Goal: Information Seeking & Learning: Learn about a topic

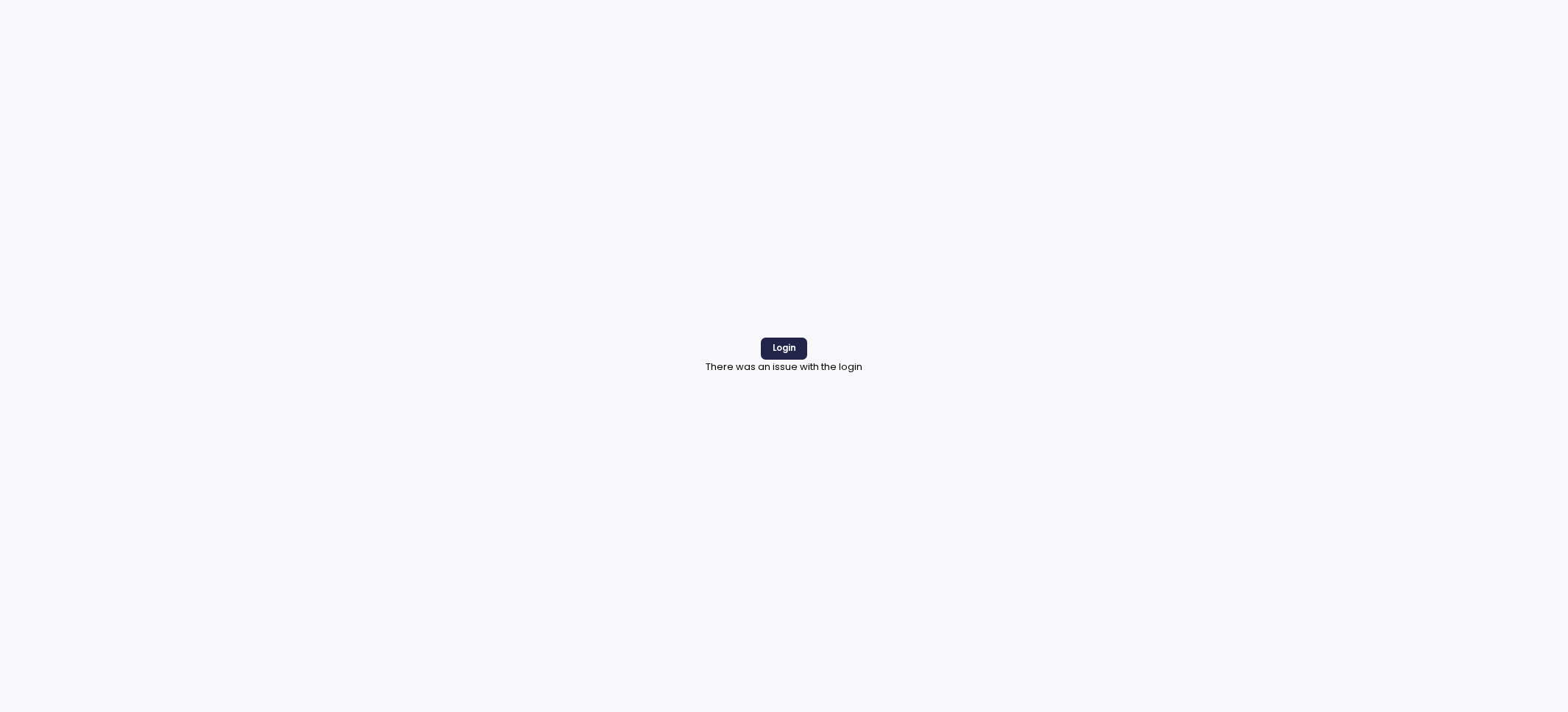
click at [798, 360] on p "There was an issue with the login" at bounding box center [784, 367] width 157 height 15
click at [793, 348] on span "Login" at bounding box center [784, 348] width 24 height 19
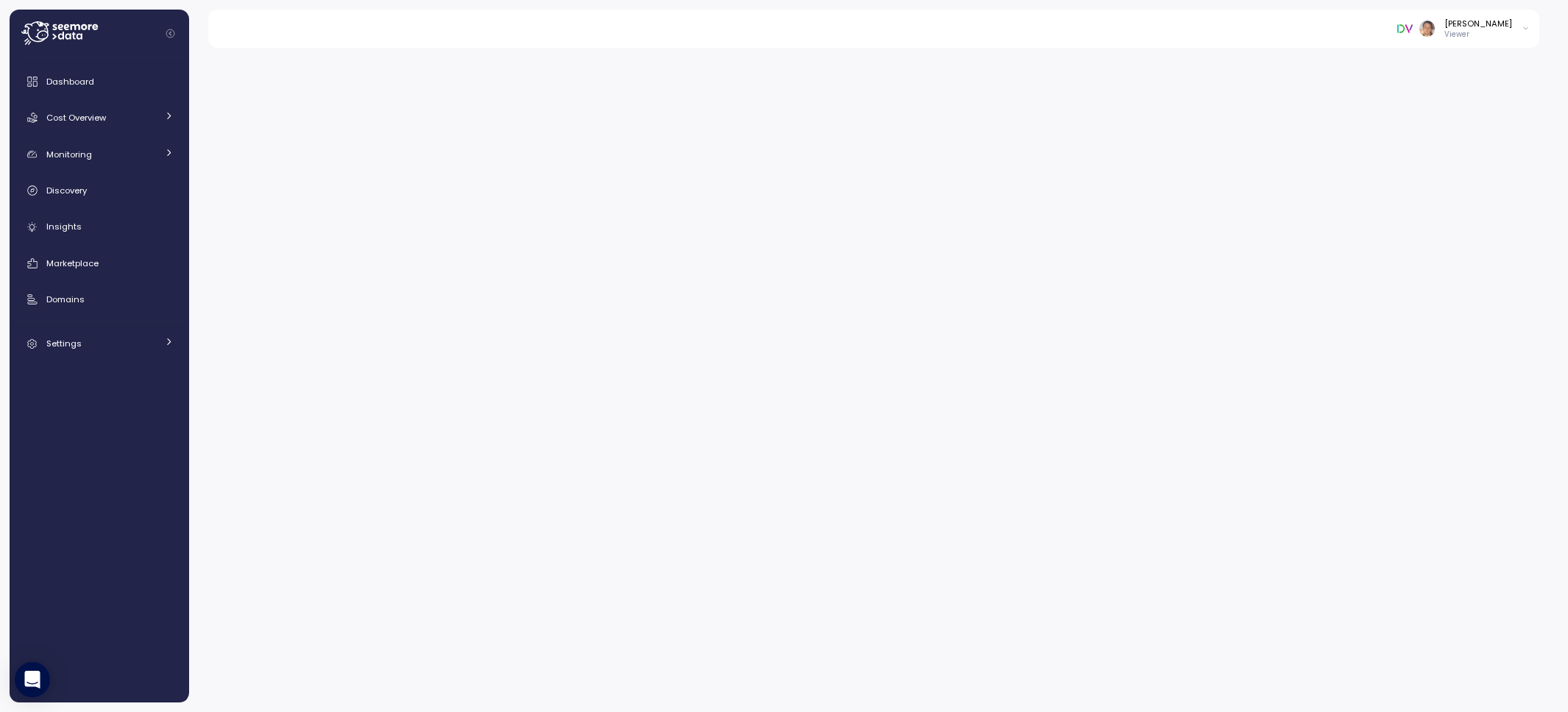
click at [1524, 28] on icon at bounding box center [1526, 29] width 4 height 2
click at [1514, 64] on div "Log out" at bounding box center [1504, 59] width 31 height 13
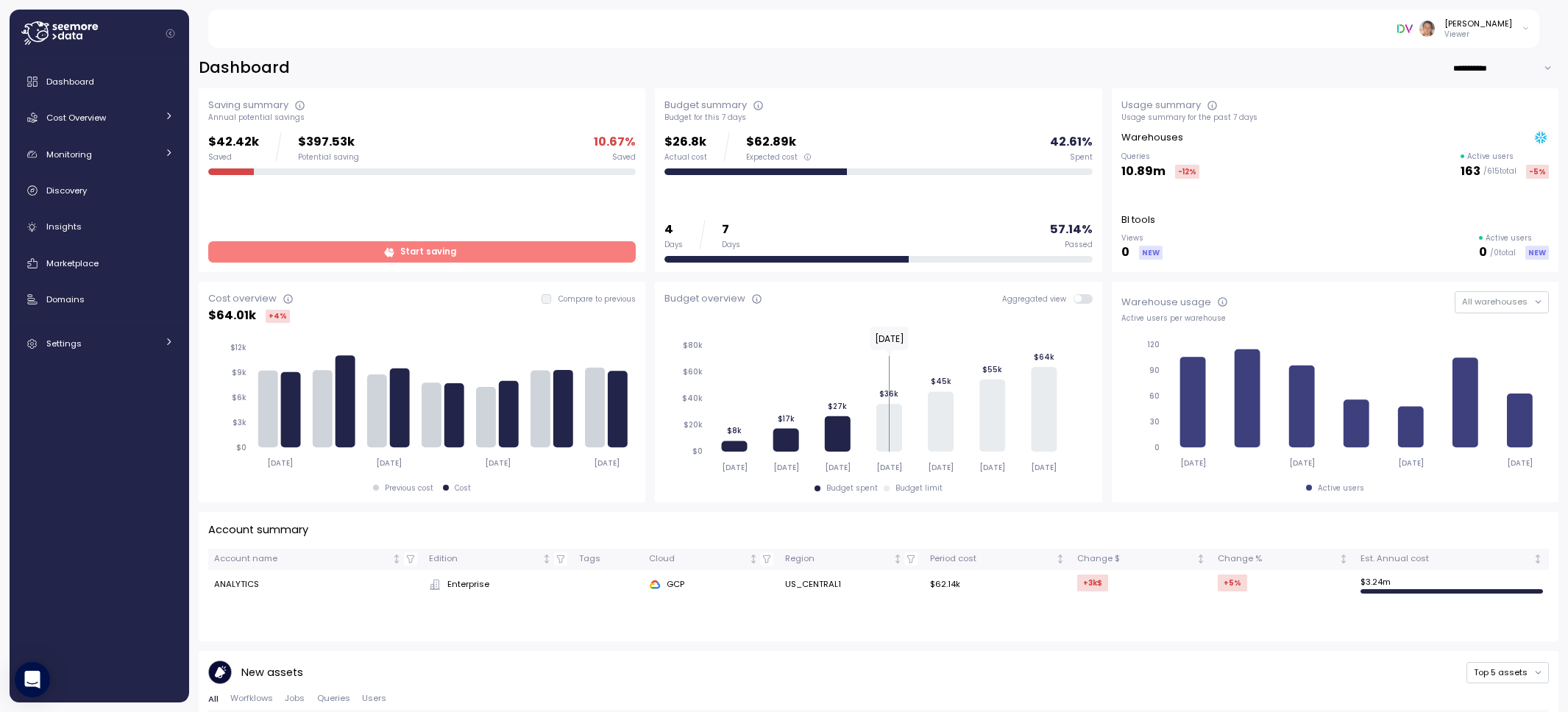
click at [1517, 30] on div "Danila Chebykin Viewer" at bounding box center [1464, 28] width 133 height 22
click at [1516, 57] on div "Log out" at bounding box center [1504, 59] width 31 height 13
click at [429, 37] on div "[PERSON_NAME] Viewer" at bounding box center [883, 28] width 1315 height 38
click at [113, 179] on link "Discovery" at bounding box center [99, 190] width 168 height 29
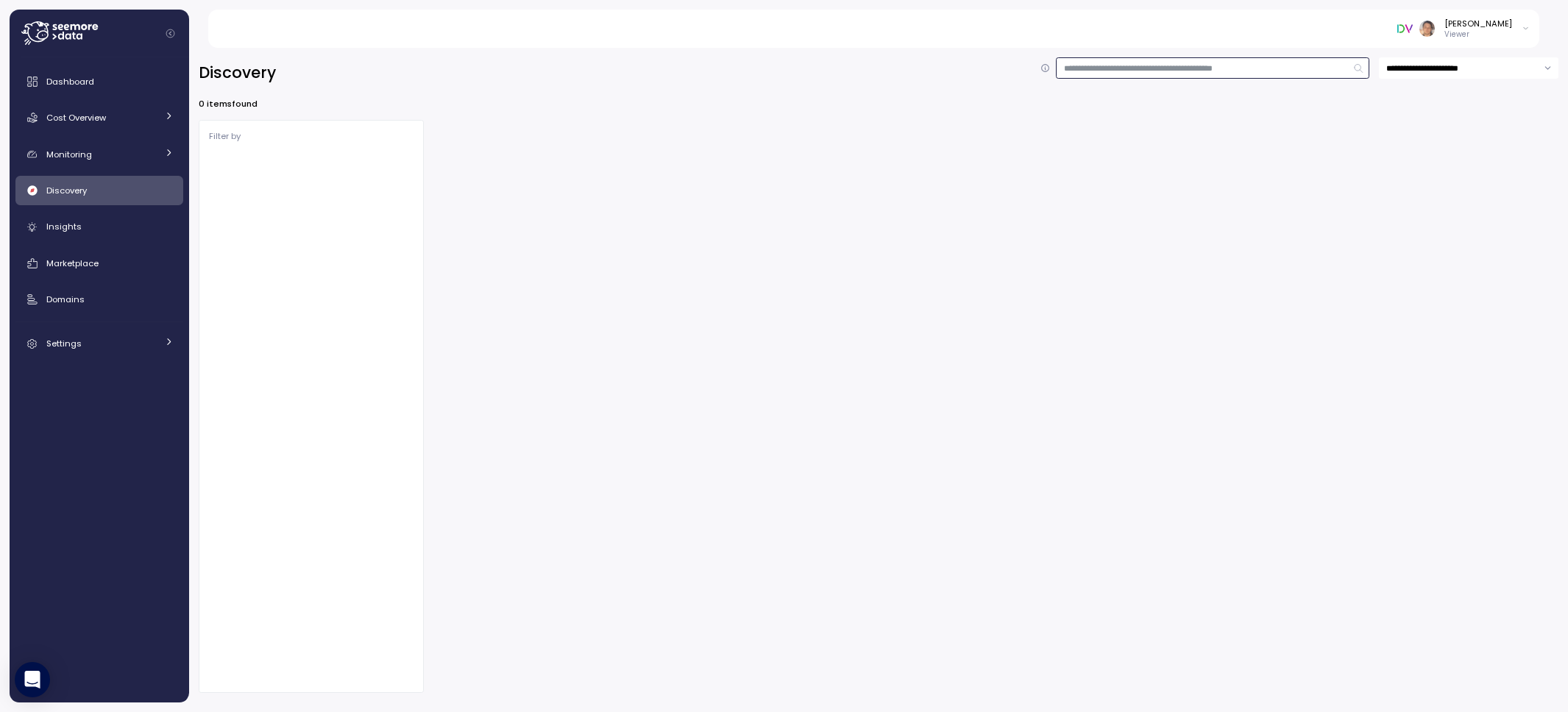
click at [1192, 65] on input at bounding box center [1212, 68] width 313 height 21
type input "**********"
click at [1360, 67] on input "**********" at bounding box center [1212, 68] width 313 height 21
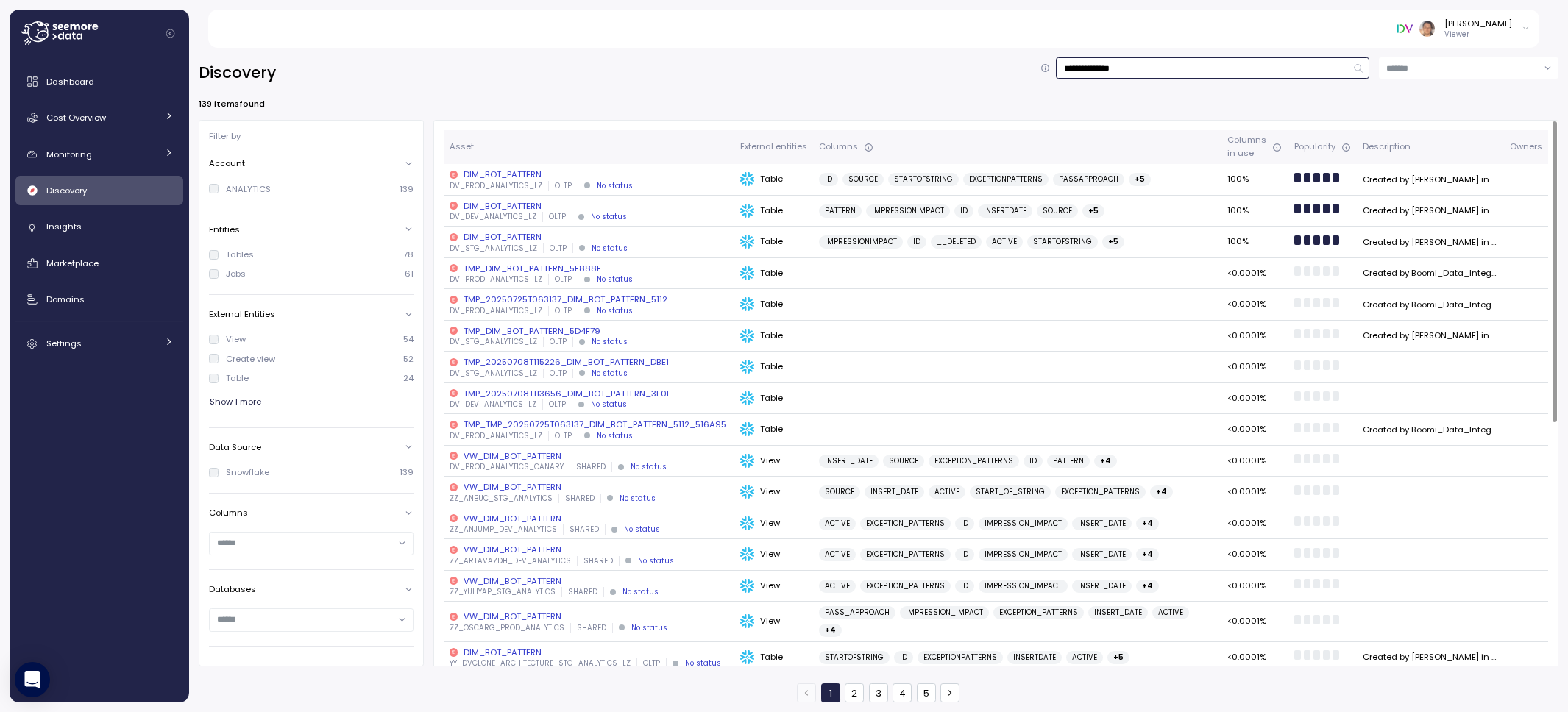
type input "**********"
click at [505, 177] on div "DIM_BOT_PATTERN" at bounding box center [588, 173] width 279 height 11
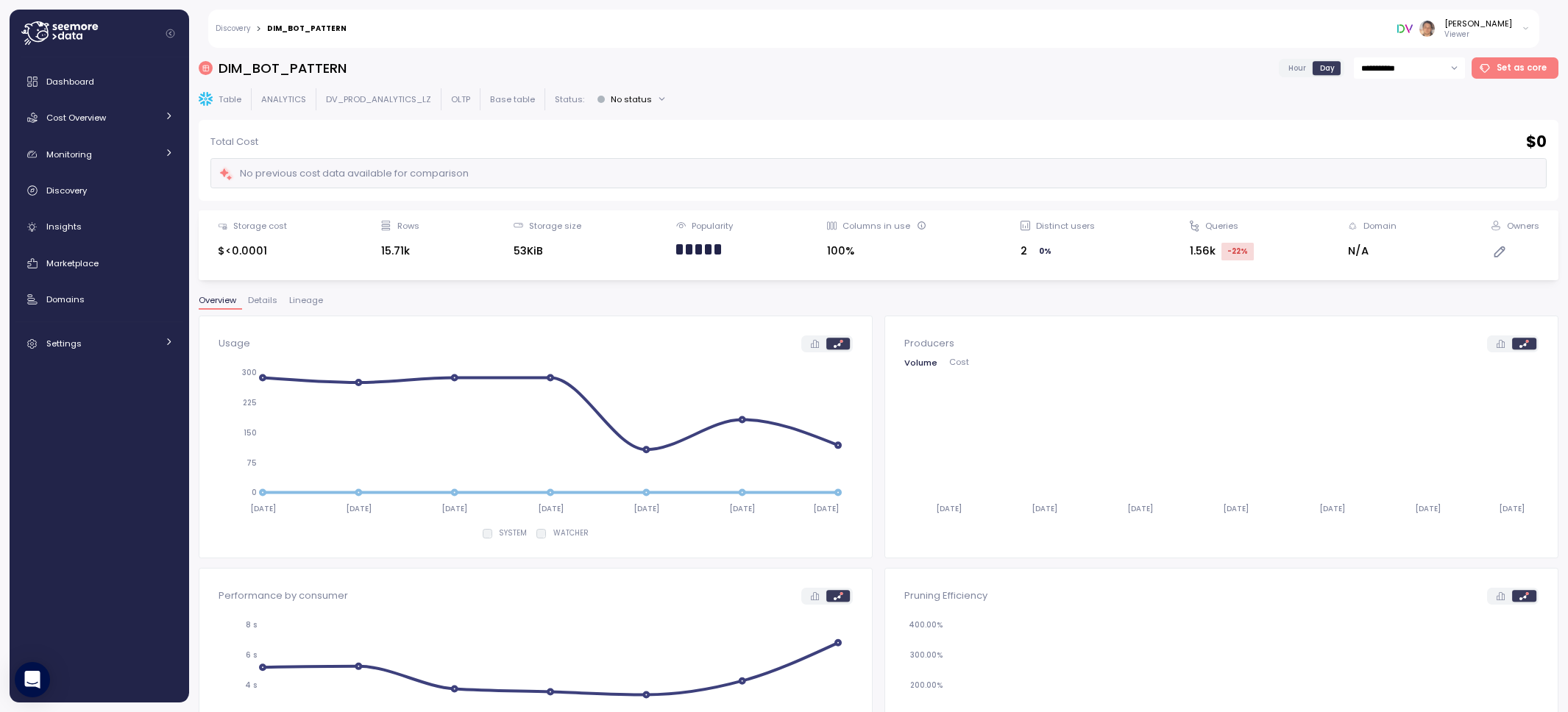
click at [300, 304] on span "Lineage" at bounding box center [306, 300] width 34 height 8
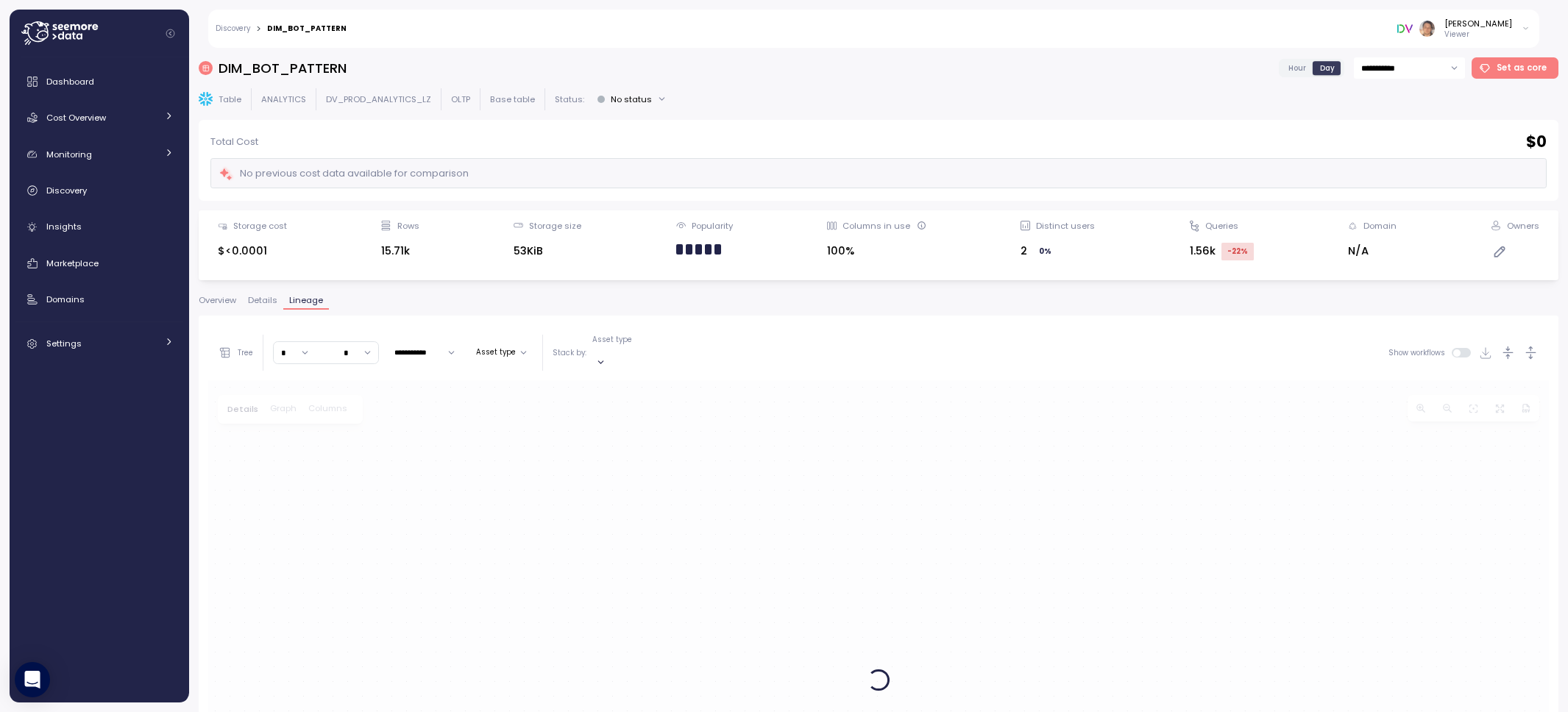
click at [300, 302] on span "Lineage" at bounding box center [306, 300] width 34 height 8
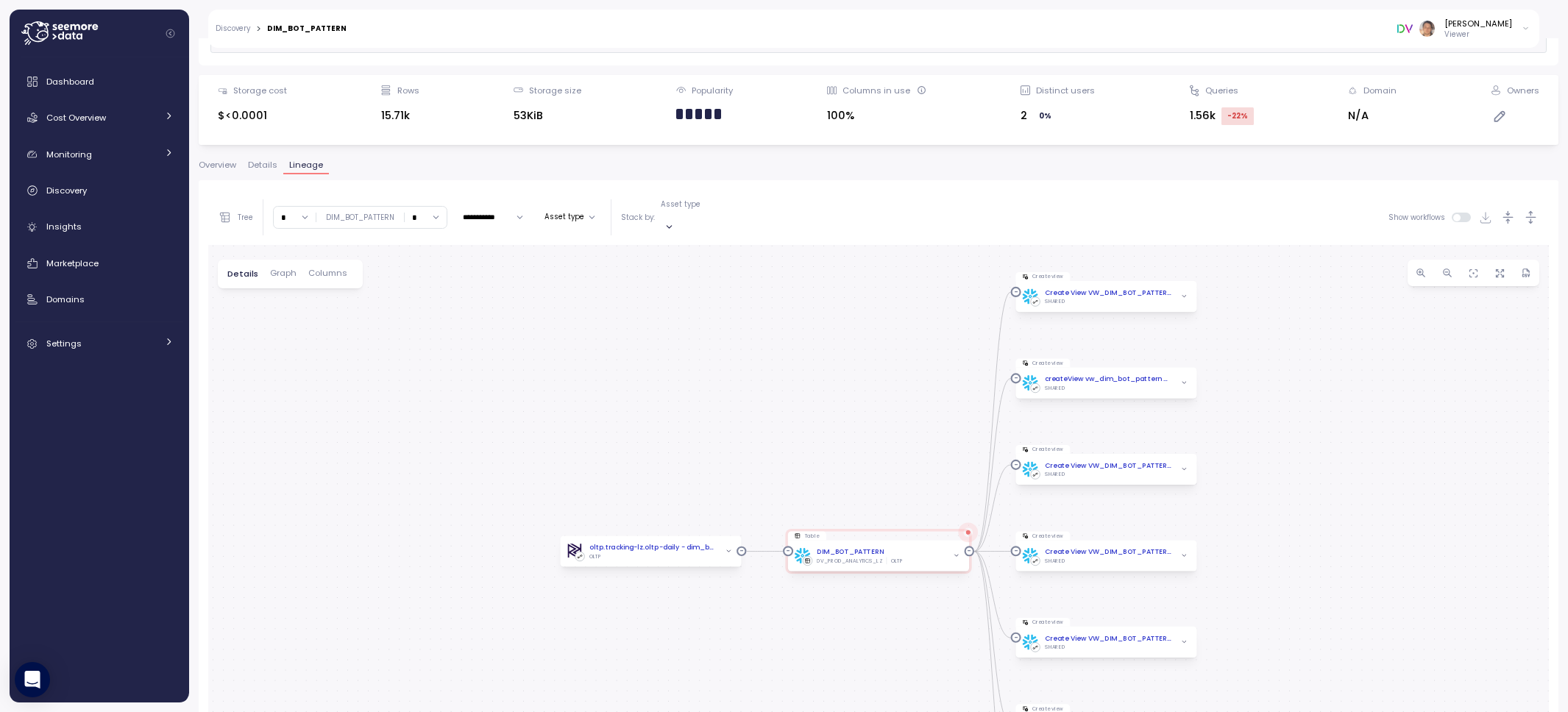
scroll to position [134, 0]
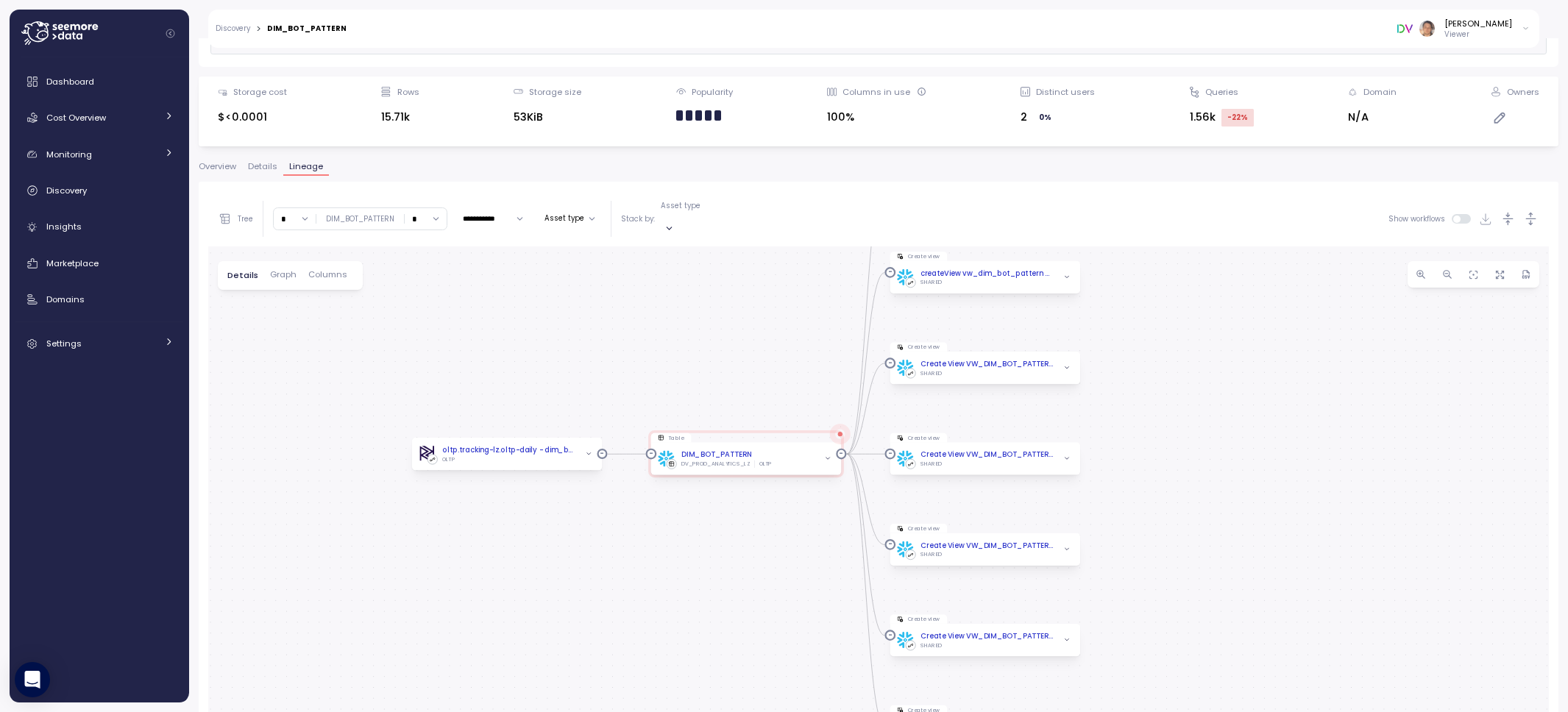
drag, startPoint x: 891, startPoint y: 417, endPoint x: 754, endPoint y: 317, distance: 169.6
click at [753, 317] on div "0 0 0 0 0 0 0 0 oltp.tracking-lz.oltp-daily - dim_bot_pattern OLTP Table DIM_BO…" at bounding box center [878, 547] width 1341 height 600
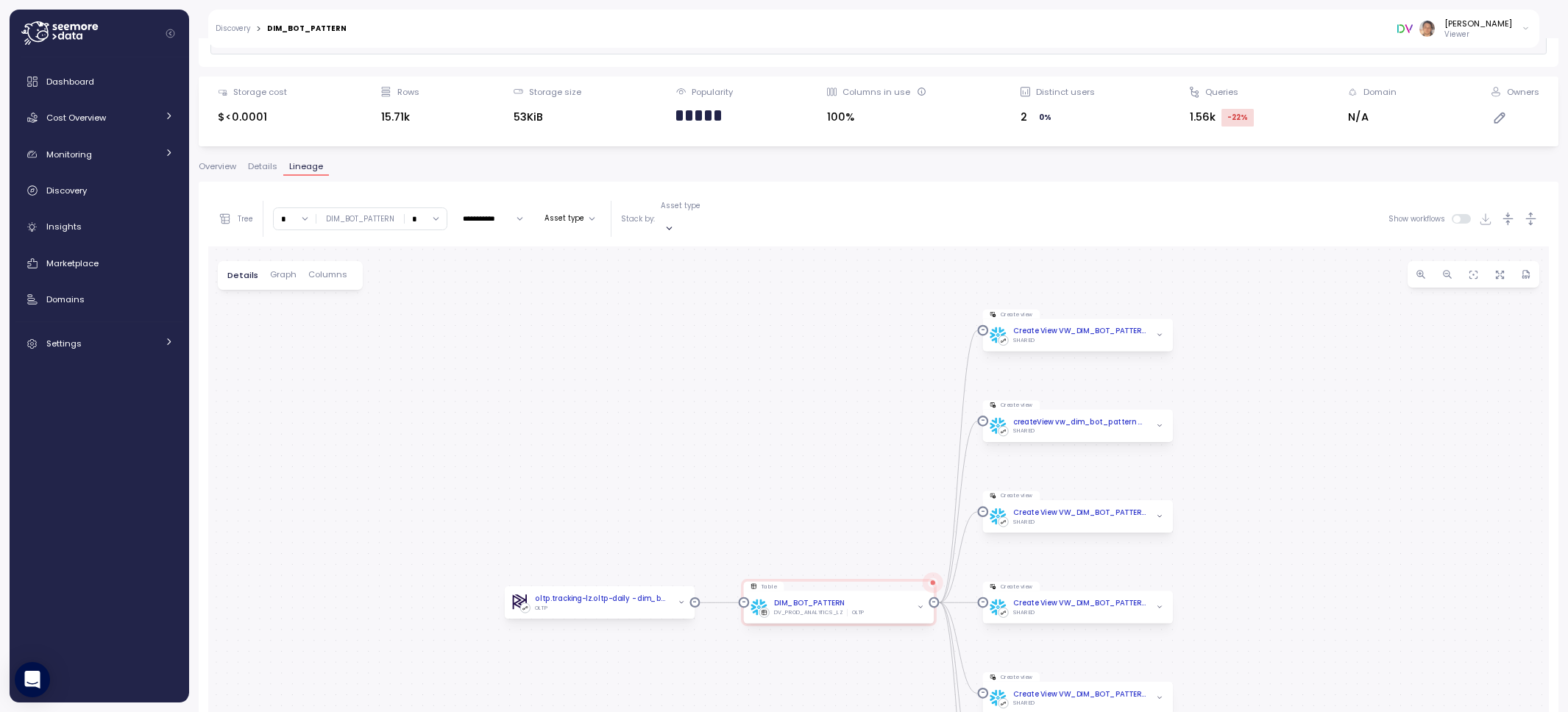
drag, startPoint x: 754, startPoint y: 317, endPoint x: 852, endPoint y: 454, distance: 168.4
click at [853, 454] on div "0 0 0 0 0 0 0 0 oltp.tracking-lz.oltp-daily - dim_bot_pattern OLTP Table DIM_BO…" at bounding box center [878, 547] width 1341 height 600
click at [1157, 332] on icon "button" at bounding box center [1160, 335] width 7 height 7
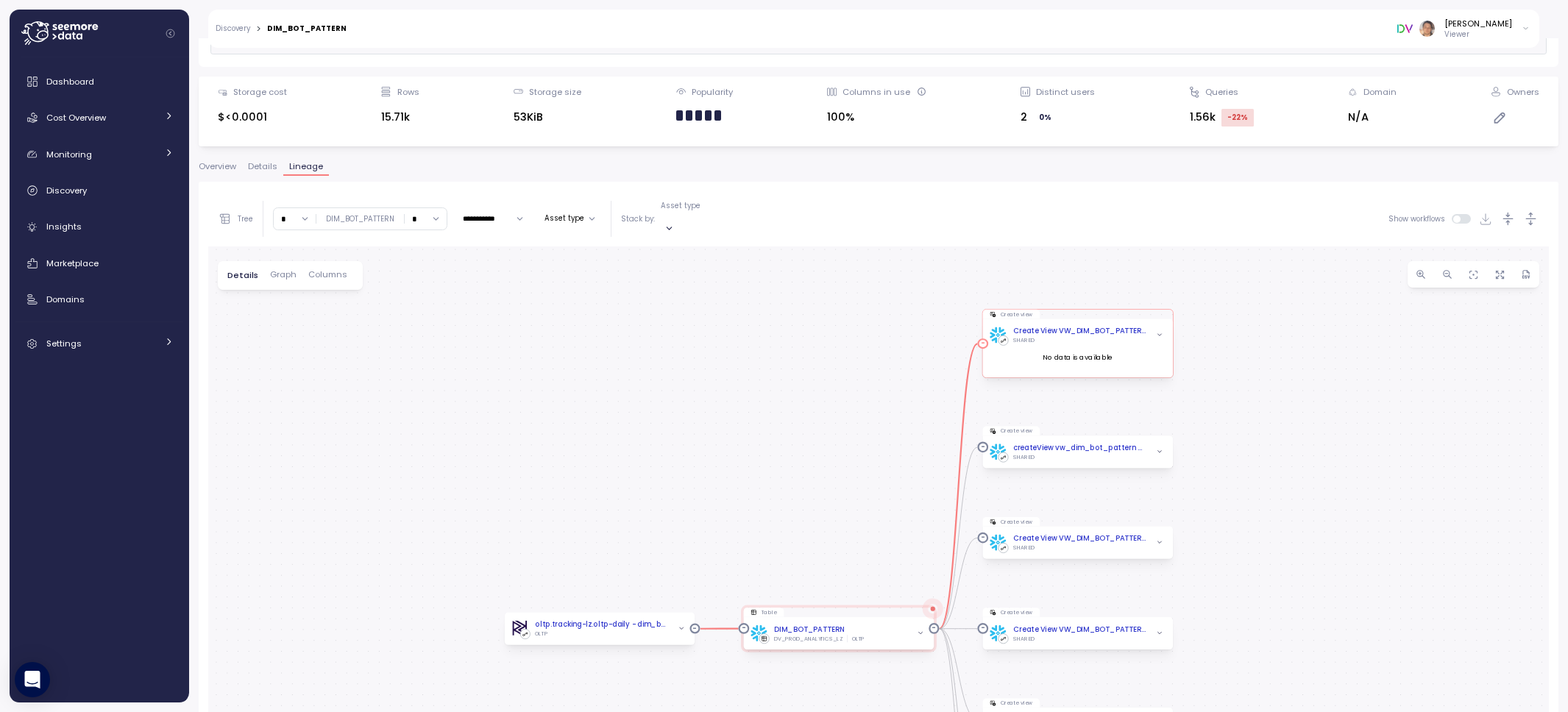
click at [1157, 332] on icon "button" at bounding box center [1160, 335] width 7 height 7
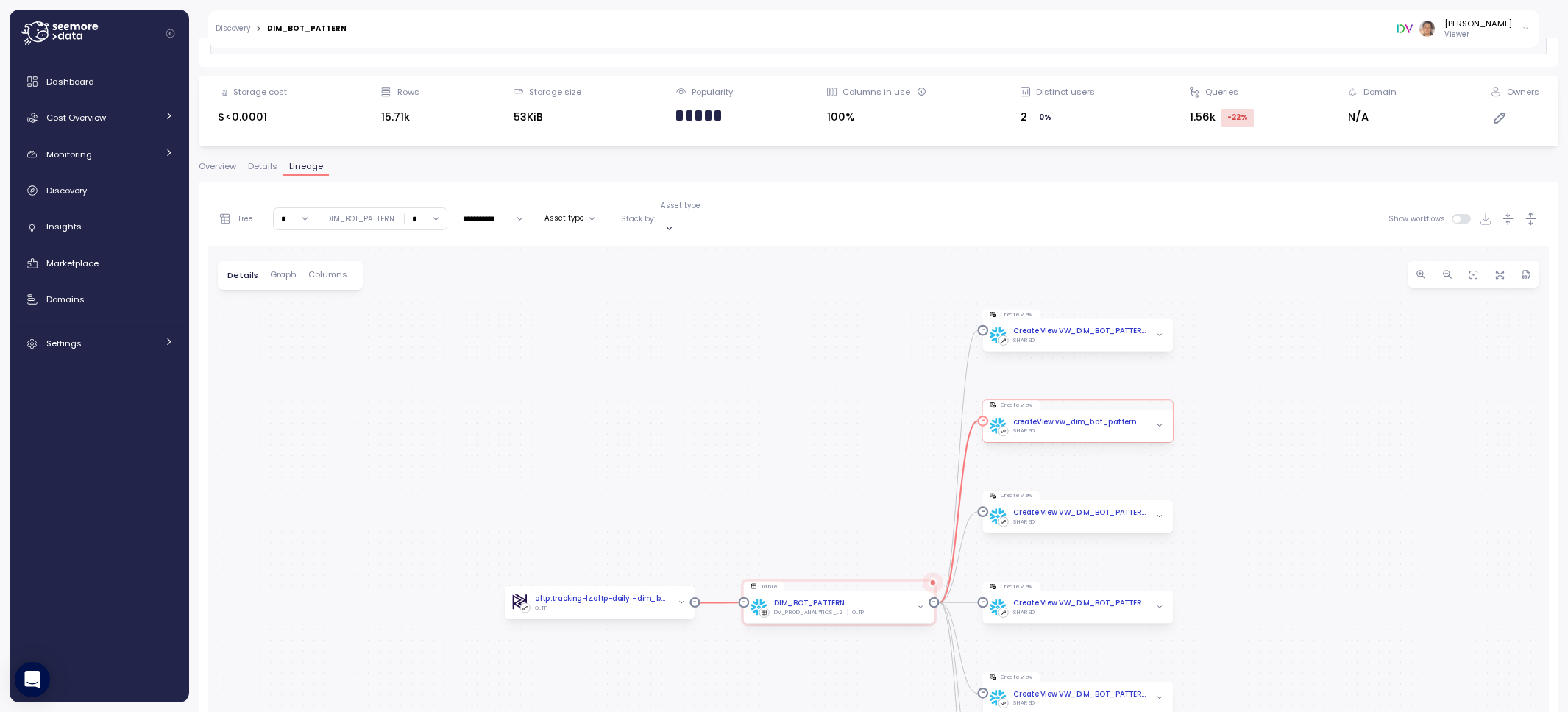
click at [1163, 420] on span "button" at bounding box center [1159, 425] width 11 height 11
click at [1160, 420] on span "button" at bounding box center [1159, 425] width 11 height 11
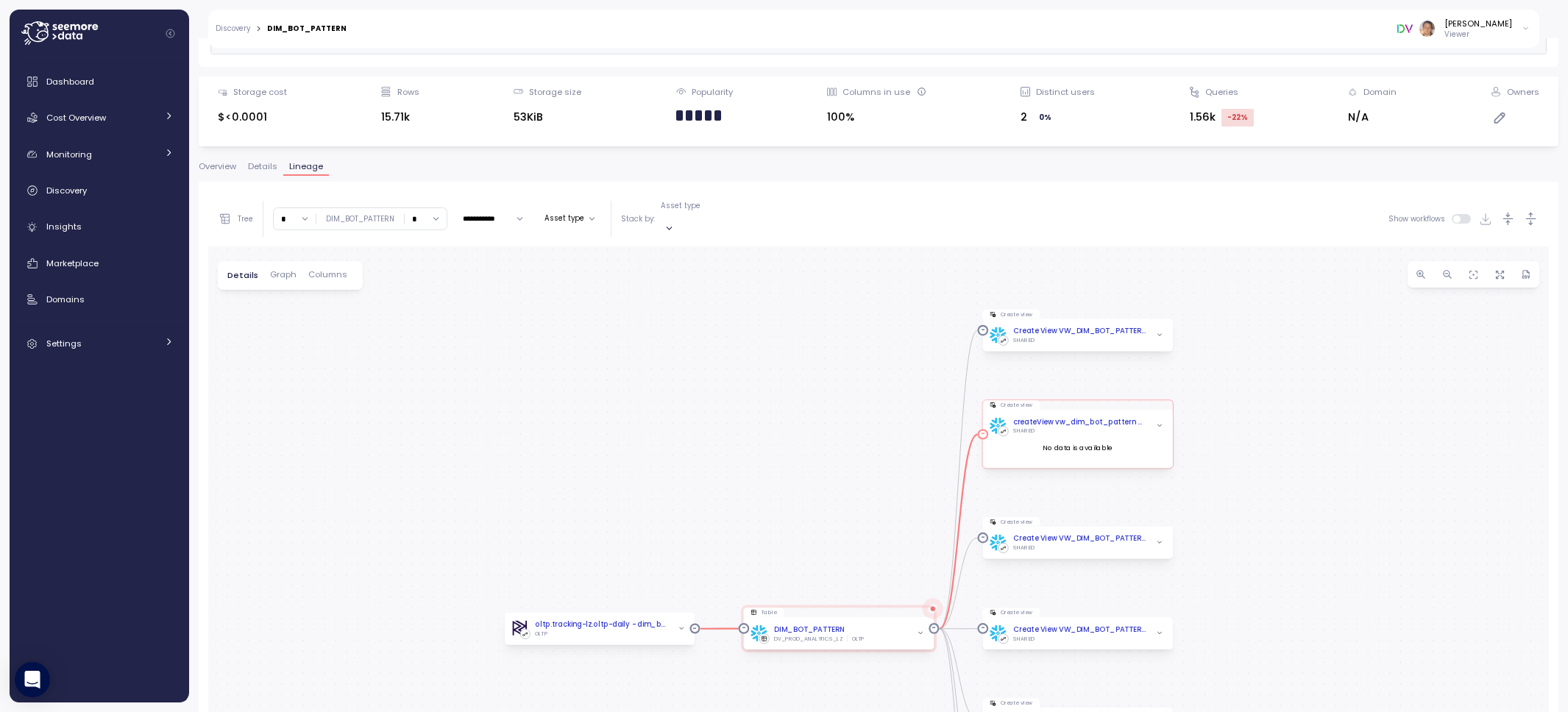
click at [1160, 420] on span "button" at bounding box center [1159, 425] width 11 height 11
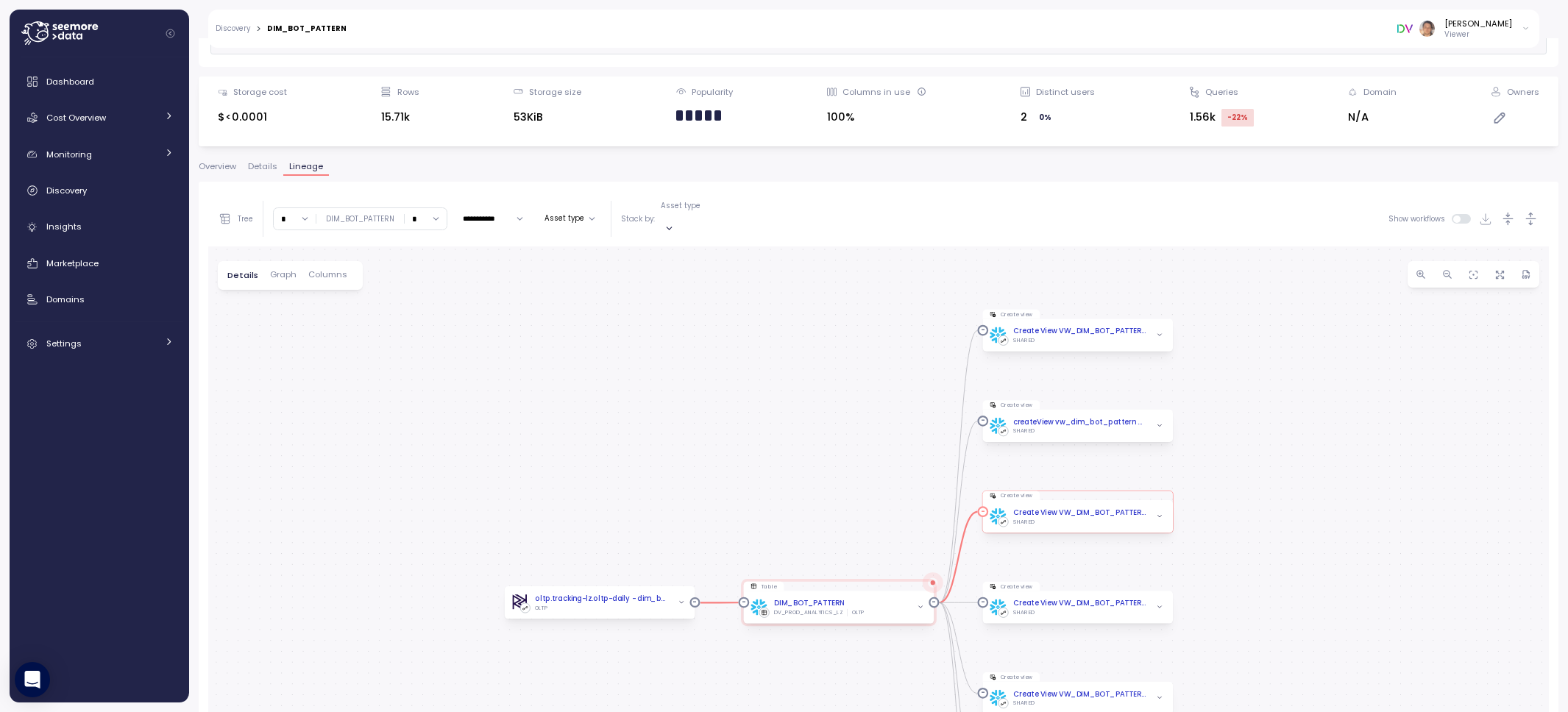
click at [1160, 514] on icon "button" at bounding box center [1160, 517] width 7 height 7
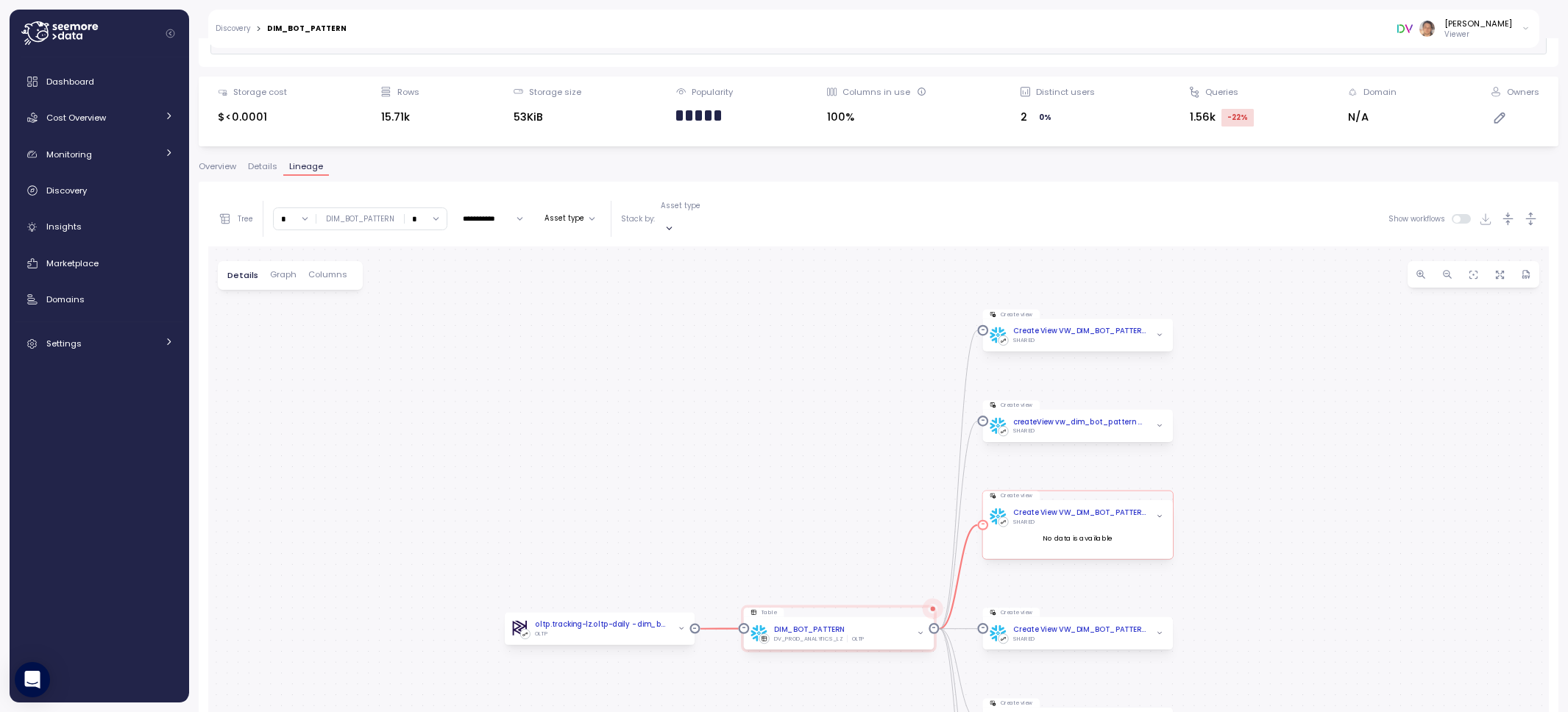
click at [1160, 514] on icon "button" at bounding box center [1160, 517] width 7 height 7
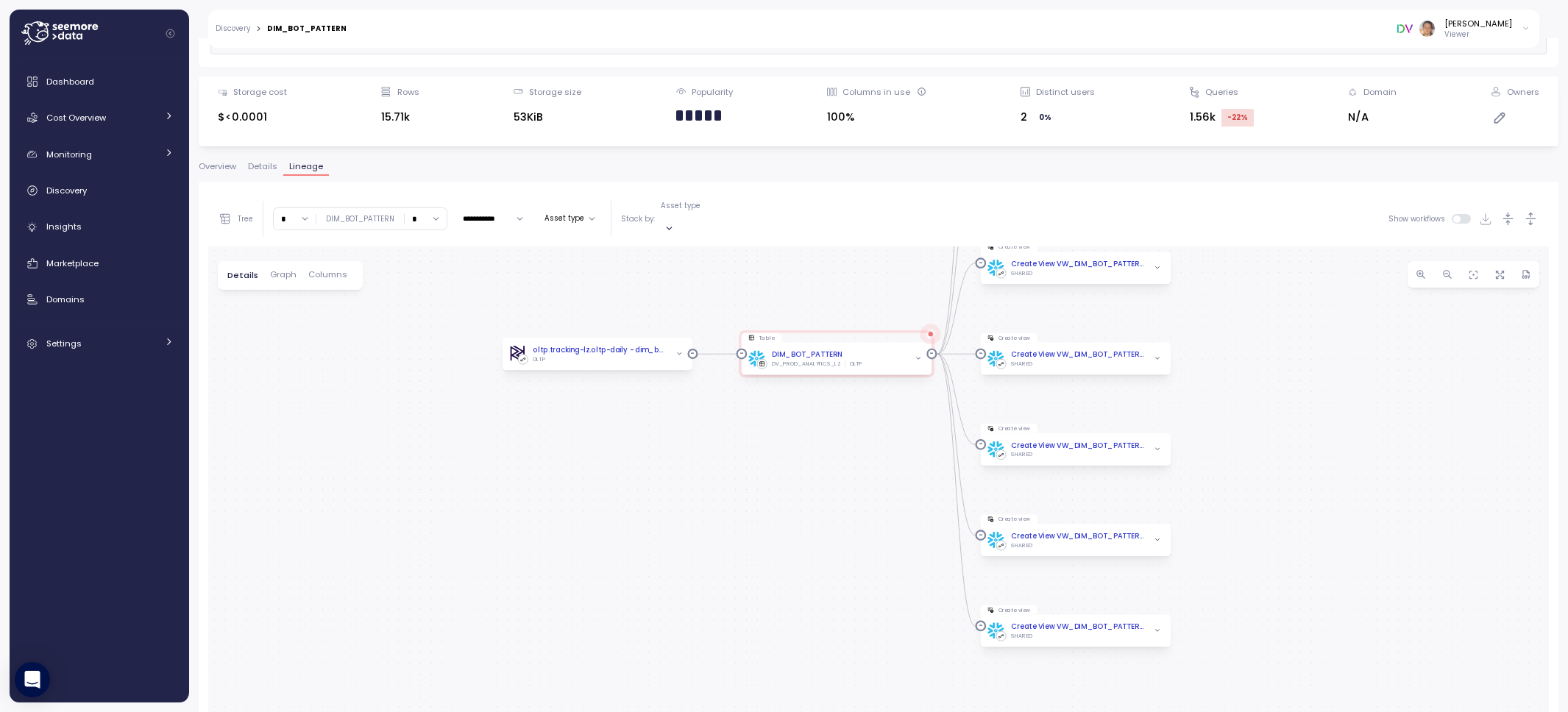
drag, startPoint x: 1214, startPoint y: 554, endPoint x: 1212, endPoint y: 306, distance: 248.0
click at [1212, 305] on div "0 0 0 0 0 0 0 0 oltp.tracking-lz.oltp-daily - dim_bot_pattern OLTP Table DIM_BO…" at bounding box center [878, 547] width 1341 height 600
click at [1158, 356] on icon "button" at bounding box center [1157, 359] width 7 height 7
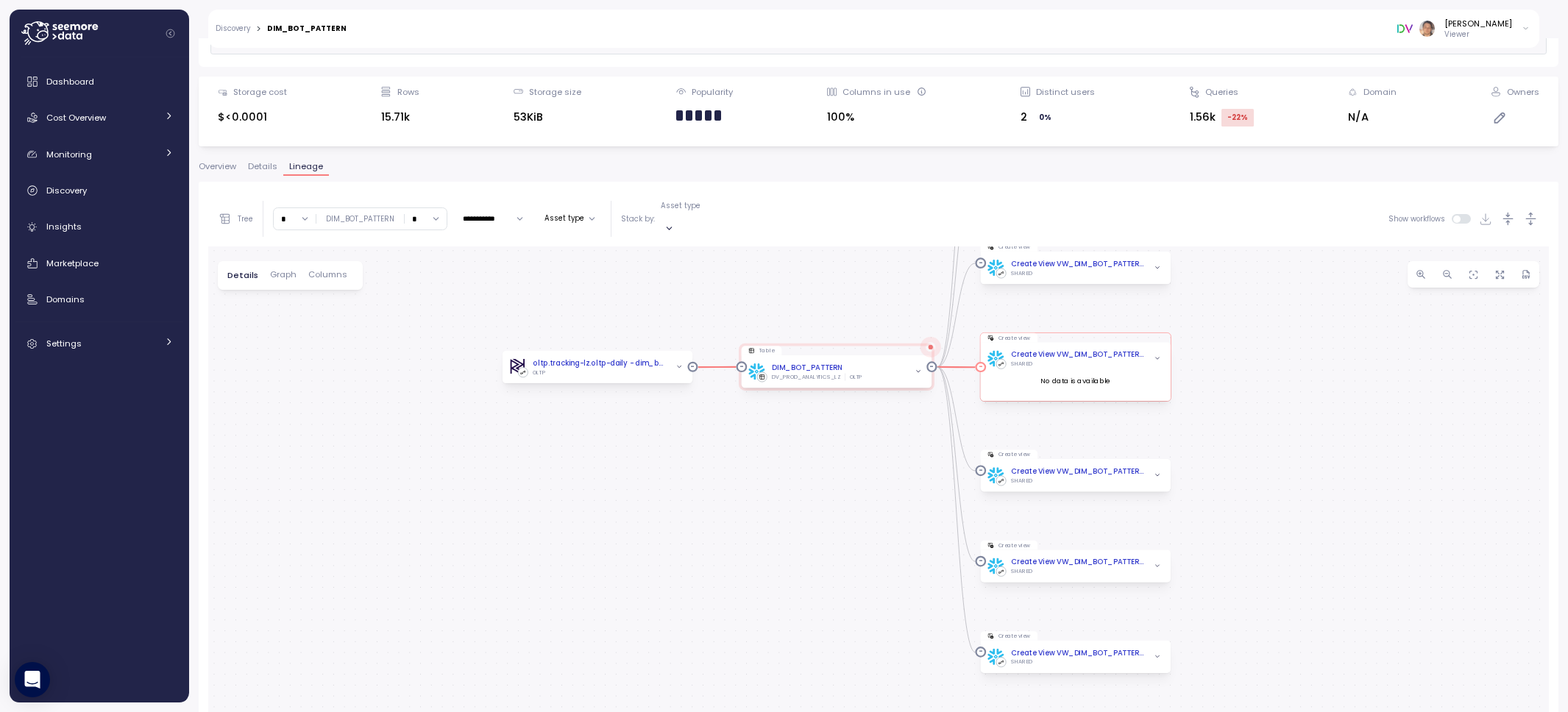
click at [1158, 356] on icon "button" at bounding box center [1157, 359] width 7 height 7
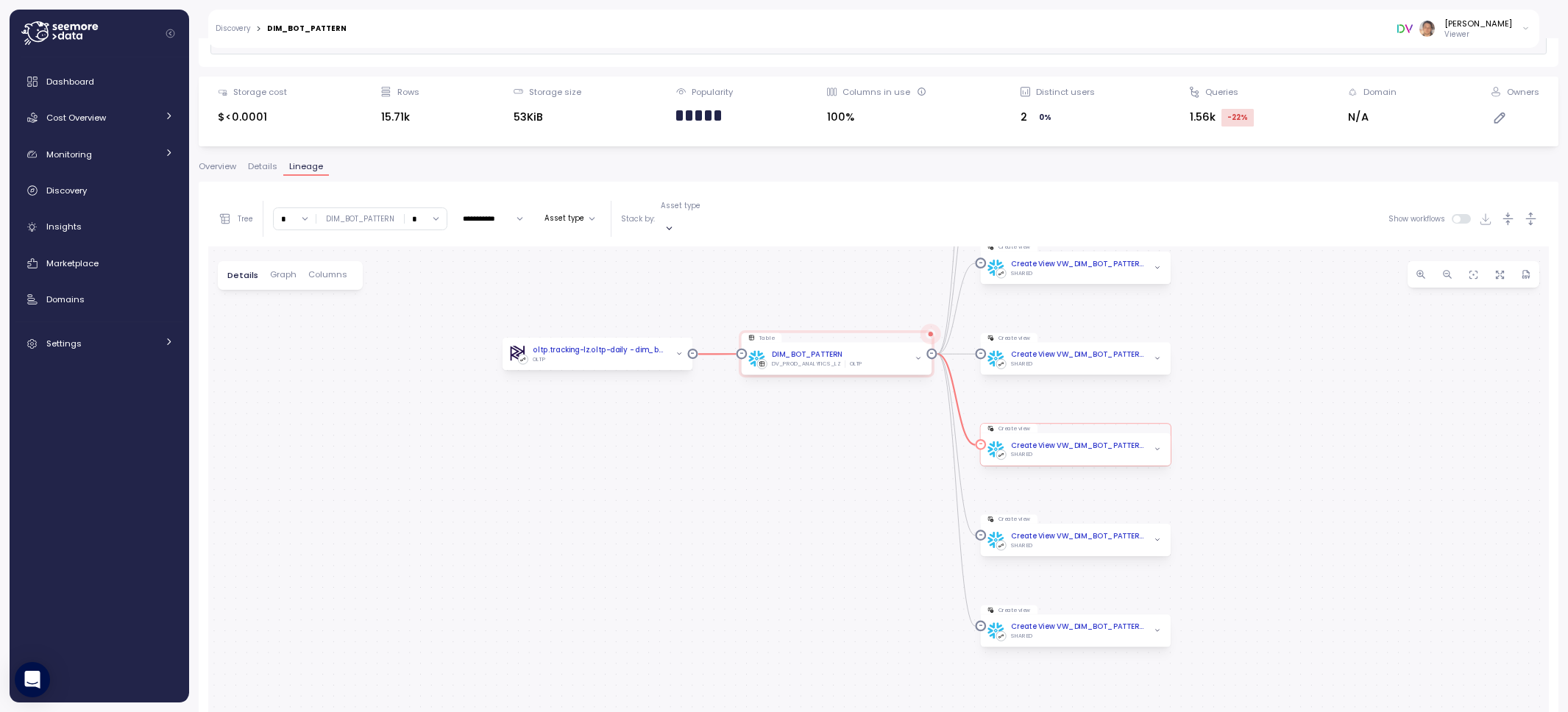
click at [1159, 446] on icon "button" at bounding box center [1157, 449] width 7 height 7
click at [1154, 536] on icon "button" at bounding box center [1157, 540] width 7 height 7
click at [1158, 627] on icon "button" at bounding box center [1157, 631] width 7 height 7
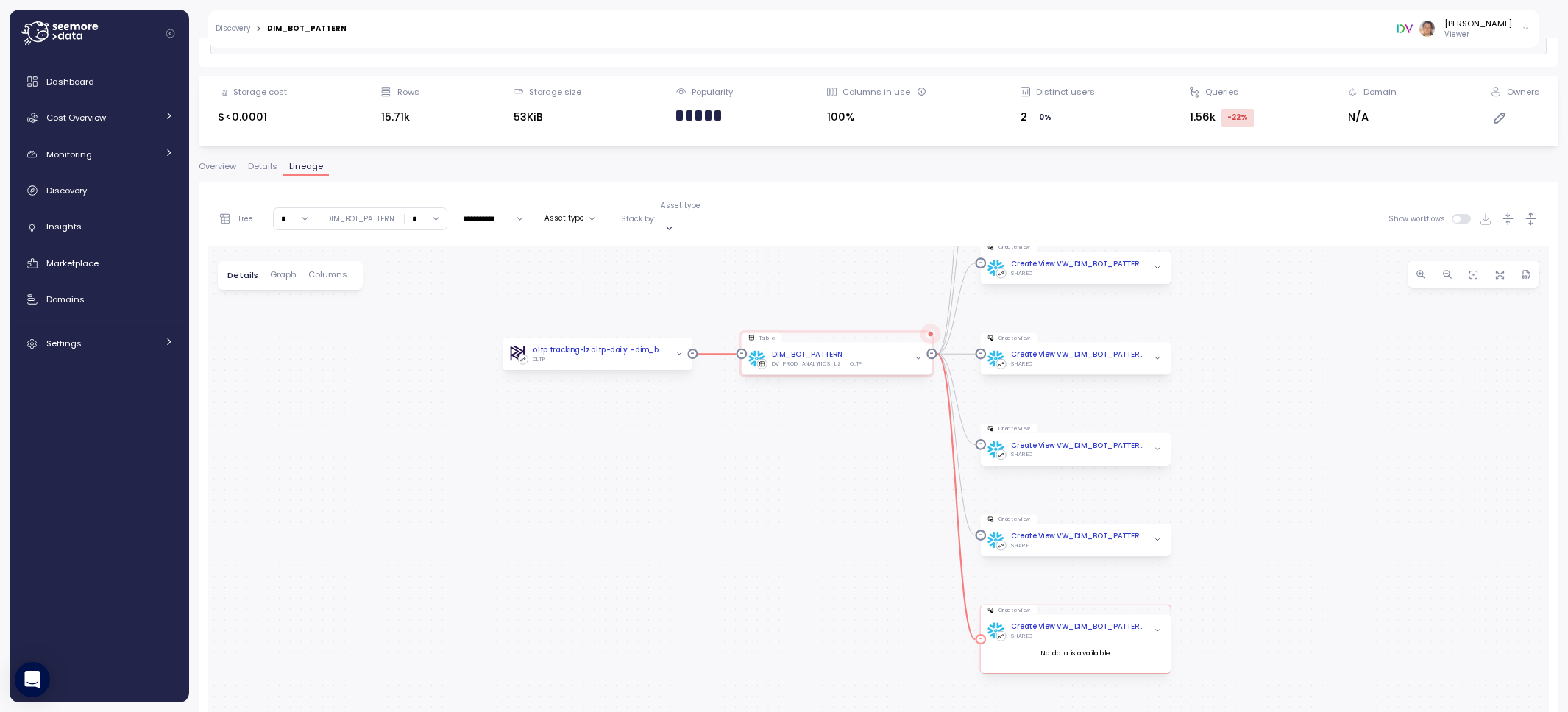
click at [1158, 627] on icon "button" at bounding box center [1157, 631] width 7 height 7
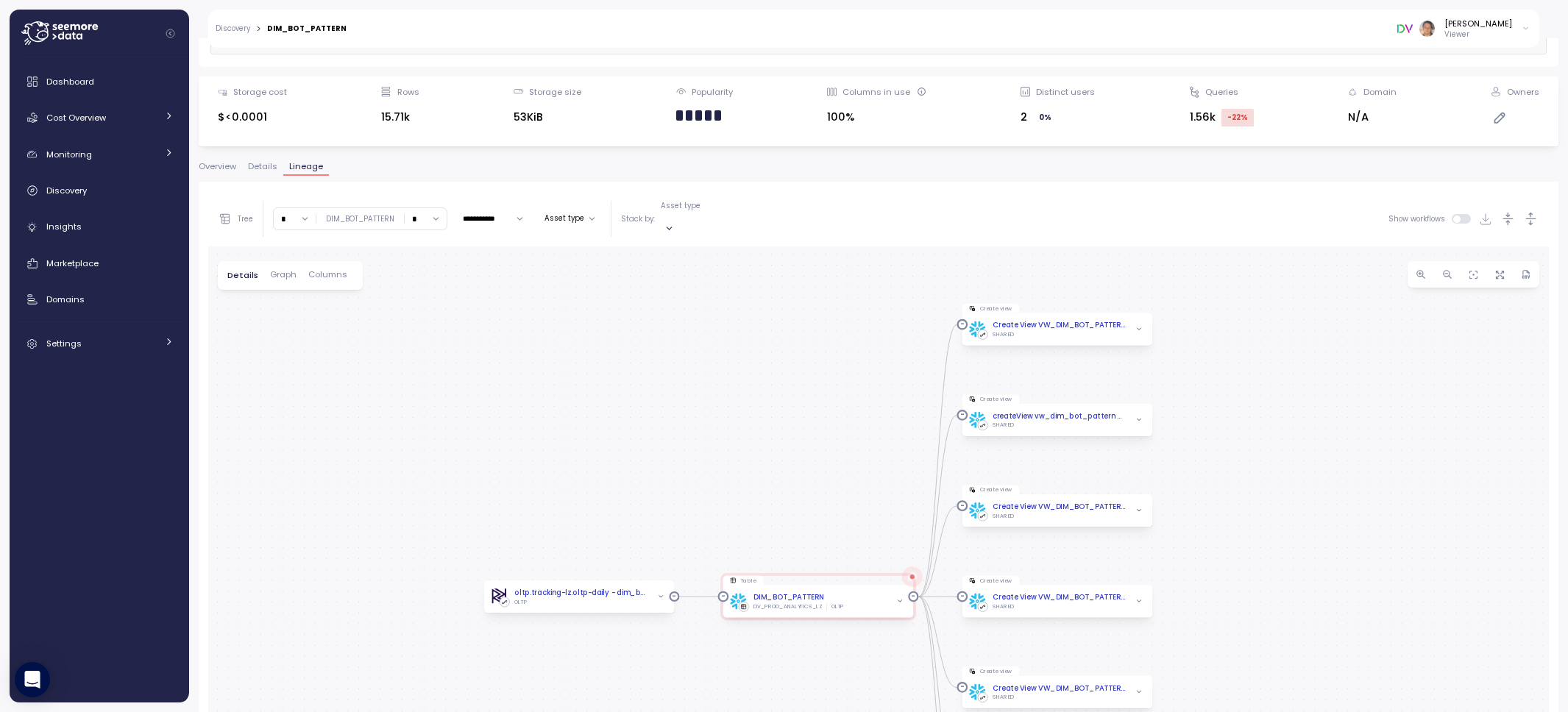
drag, startPoint x: 1242, startPoint y: 324, endPoint x: 1224, endPoint y: 566, distance: 242.7
click at [1224, 566] on div "0 0 0 0 0 0 0 0 oltp.tracking-lz.oltp-daily - dim_bot_pattern OLTP Table DIM_BO…" at bounding box center [878, 547] width 1341 height 600
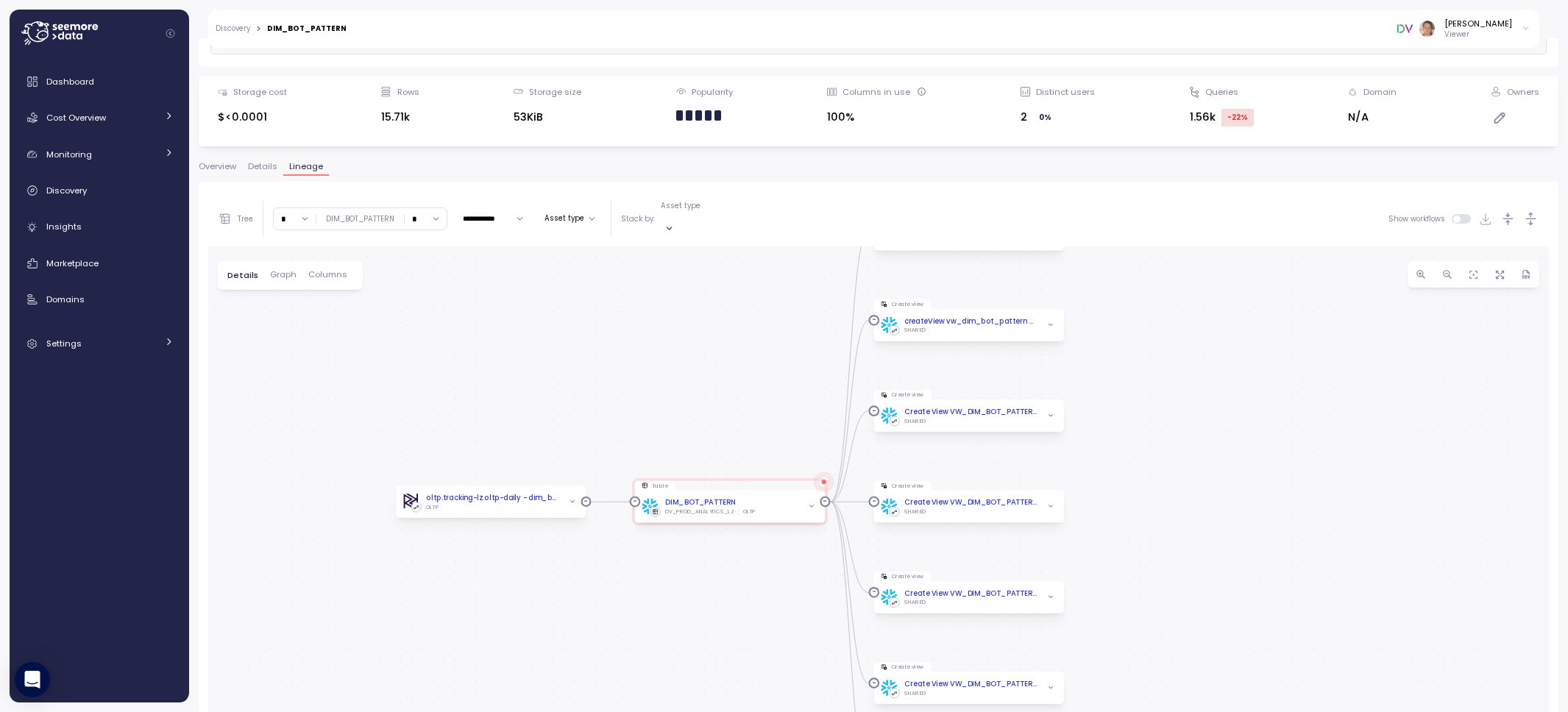
drag, startPoint x: 1224, startPoint y: 566, endPoint x: 1135, endPoint y: 471, distance: 130.2
click at [1135, 471] on div "0 0 0 0 0 0 0 0 oltp.tracking-lz.oltp-daily - dim_bot_pattern OLTP Table DIM_BO…" at bounding box center [878, 547] width 1341 height 600
